Goal: Transaction & Acquisition: Purchase product/service

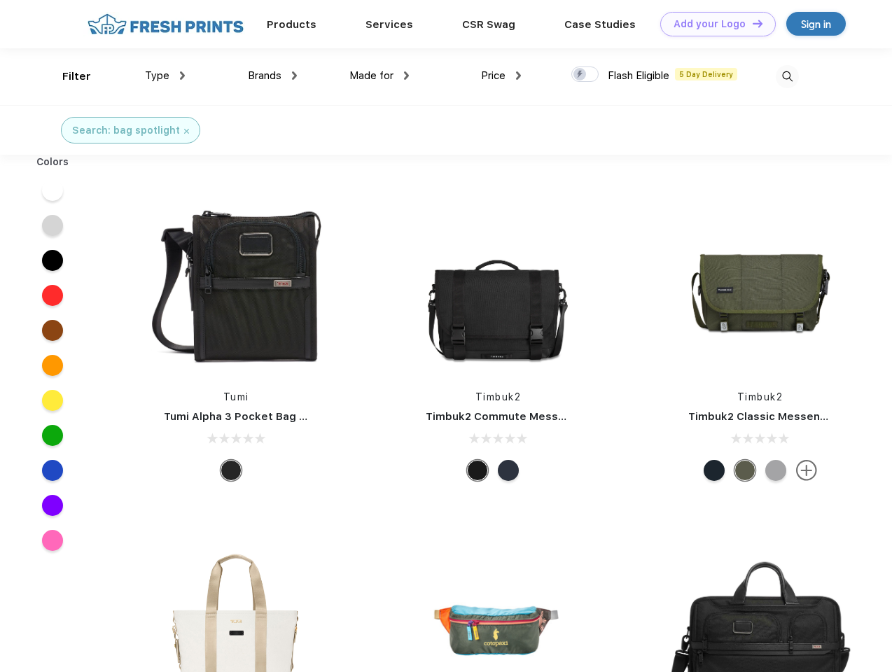
click at [712, 24] on link "Add your Logo Design Tool" at bounding box center [717, 24] width 115 height 24
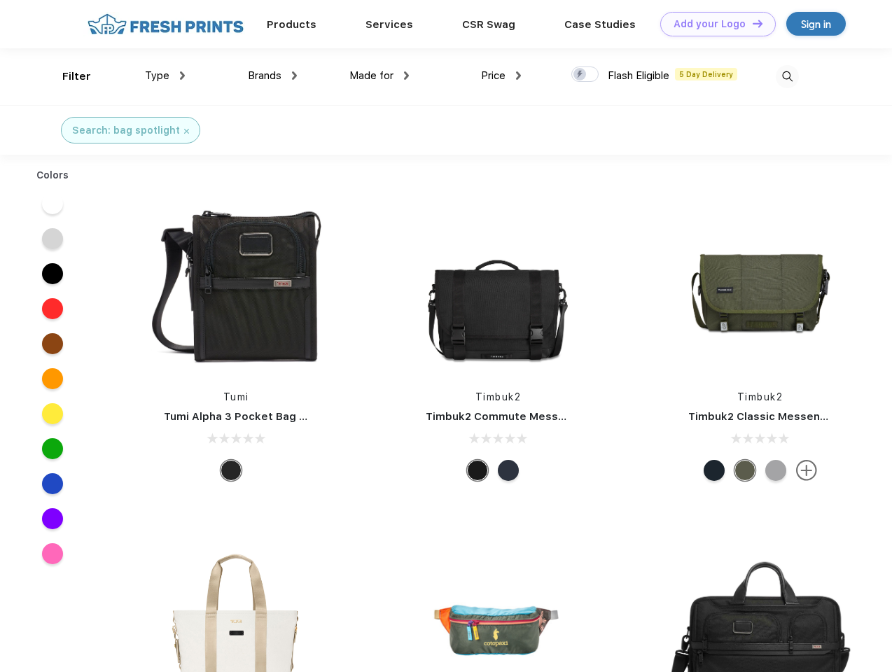
click at [0, 0] on div "Design Tool" at bounding box center [0, 0] width 0 height 0
click at [751, 23] on link "Add your Logo Design Tool" at bounding box center [717, 24] width 115 height 24
click at [67, 76] on div "Filter" at bounding box center [76, 77] width 29 height 16
click at [165, 76] on span "Type" at bounding box center [157, 75] width 24 height 13
click at [272, 76] on span "Brands" at bounding box center [265, 75] width 34 height 13
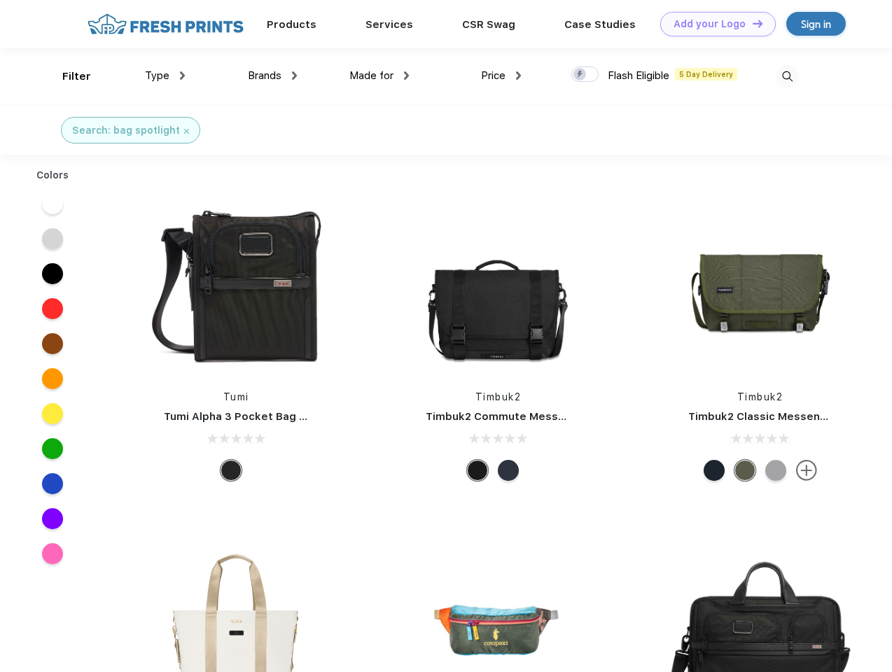
click at [379, 76] on span "Made for" at bounding box center [371, 75] width 44 height 13
click at [501, 76] on span "Price" at bounding box center [493, 75] width 24 height 13
click at [585, 75] on div at bounding box center [584, 73] width 27 height 15
click at [580, 75] on input "checkbox" at bounding box center [575, 70] width 9 height 9
click at [787, 76] on img at bounding box center [786, 76] width 23 height 23
